Goal: Browse casually: Explore the website without a specific task or goal

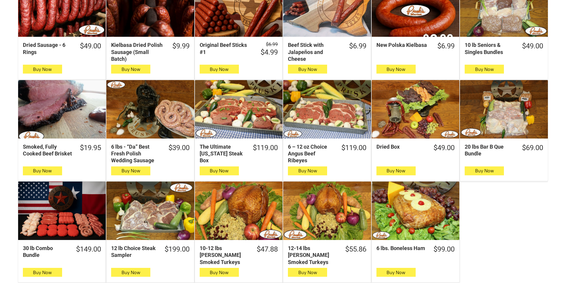
scroll to position [238, 0]
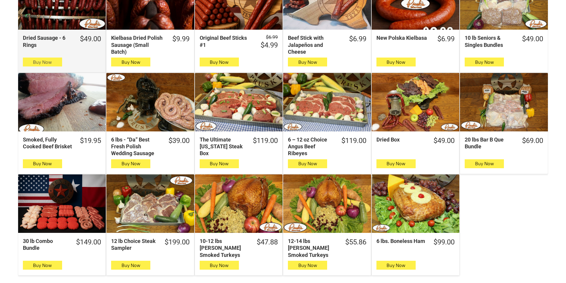
click at [51, 63] on span "Buy Now" at bounding box center [42, 62] width 19 height 6
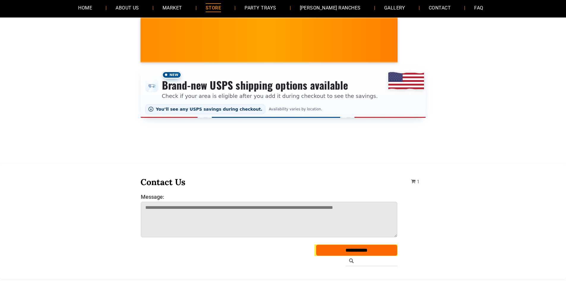
scroll to position [0, 0]
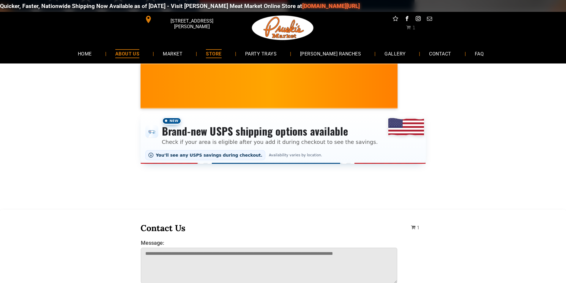
click at [129, 50] on span "ABOUT US" at bounding box center [127, 53] width 24 height 9
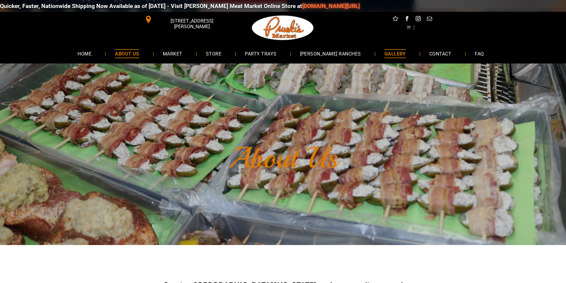
click at [385, 51] on span "GALLERY" at bounding box center [395, 53] width 21 height 9
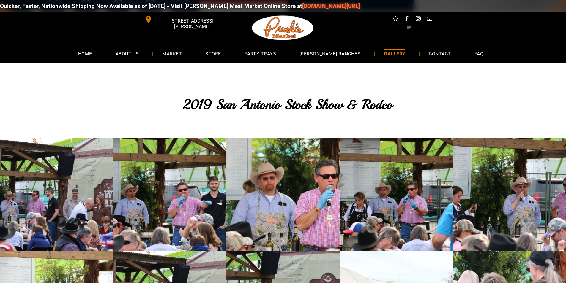
click at [396, 58] on link "GALLERY" at bounding box center [394, 54] width 39 height 16
drag, startPoint x: 229, startPoint y: 41, endPoint x: 248, endPoint y: 64, distance: 30.3
click at [219, 52] on link "STORE" at bounding box center [212, 54] width 33 height 16
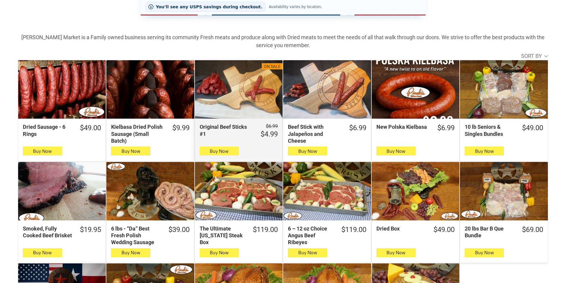
scroll to position [89, 0]
